Goal: Information Seeking & Learning: Learn about a topic

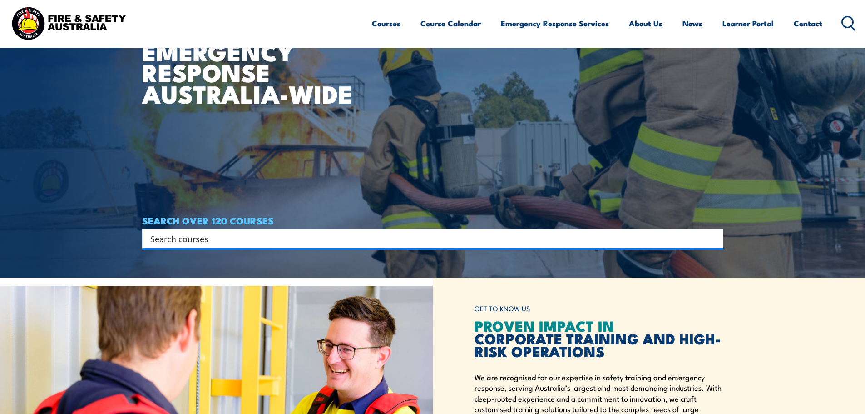
click at [369, 243] on input "Search input" at bounding box center [426, 239] width 553 height 14
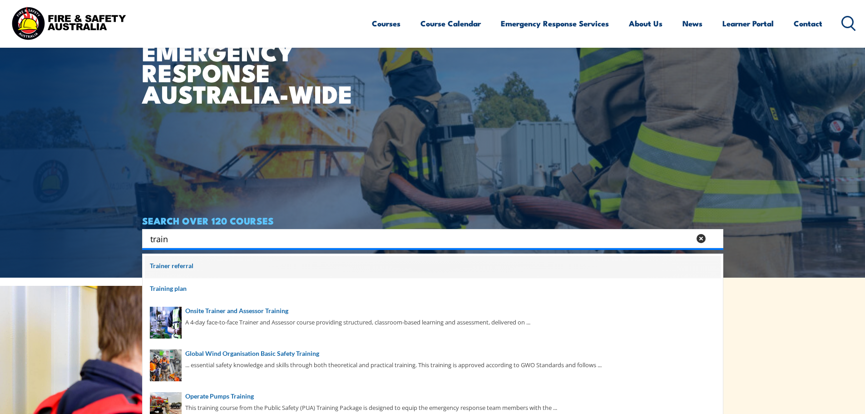
scroll to position [45, 0]
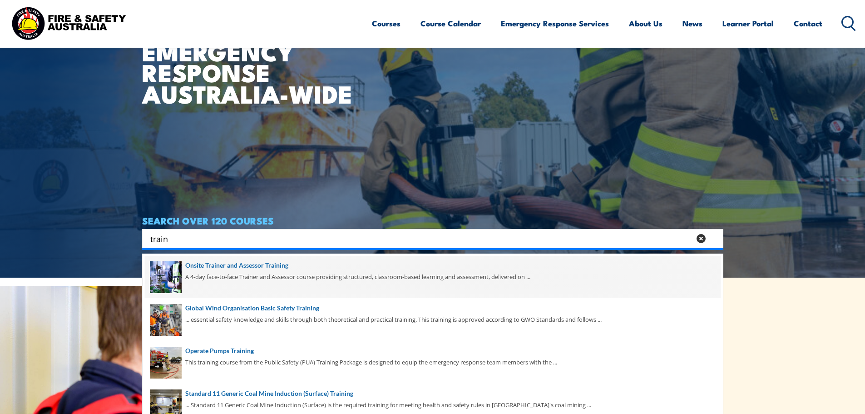
type input "train"
click at [295, 277] on span at bounding box center [433, 276] width 576 height 43
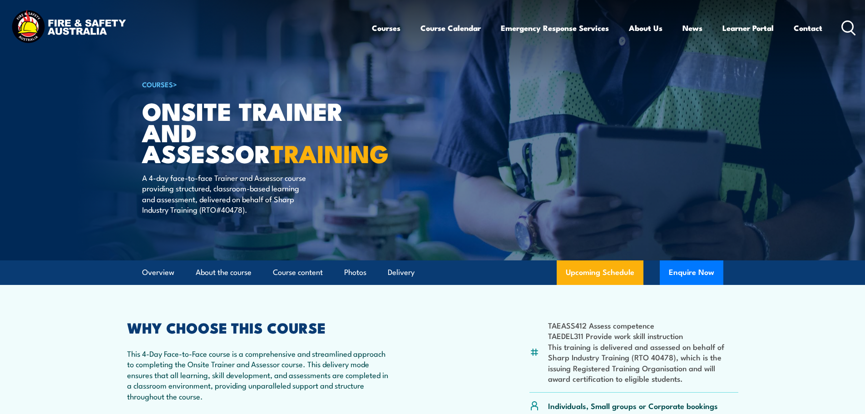
scroll to position [182, 0]
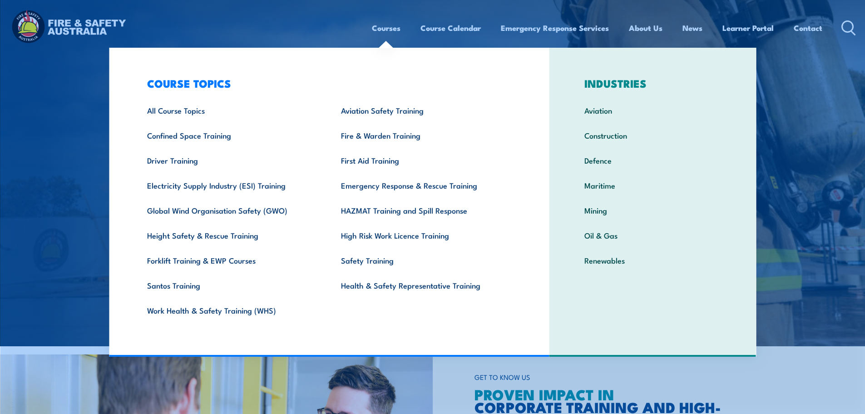
scroll to position [182, 0]
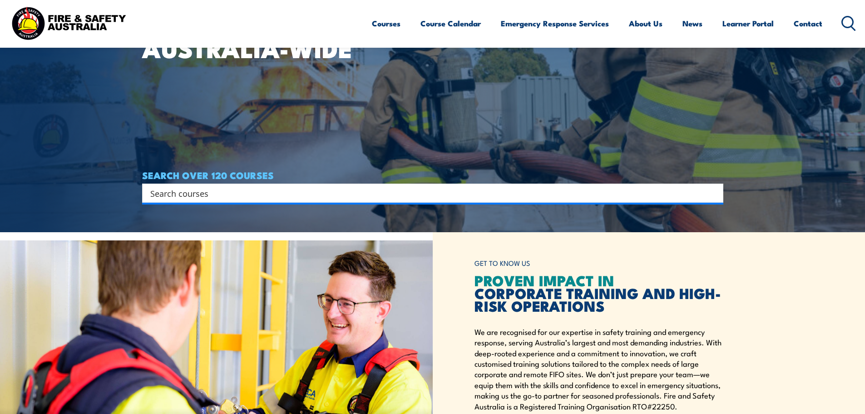
click at [595, 194] on input "Search input" at bounding box center [426, 193] width 553 height 14
